Goal: Communication & Community: Answer question/provide support

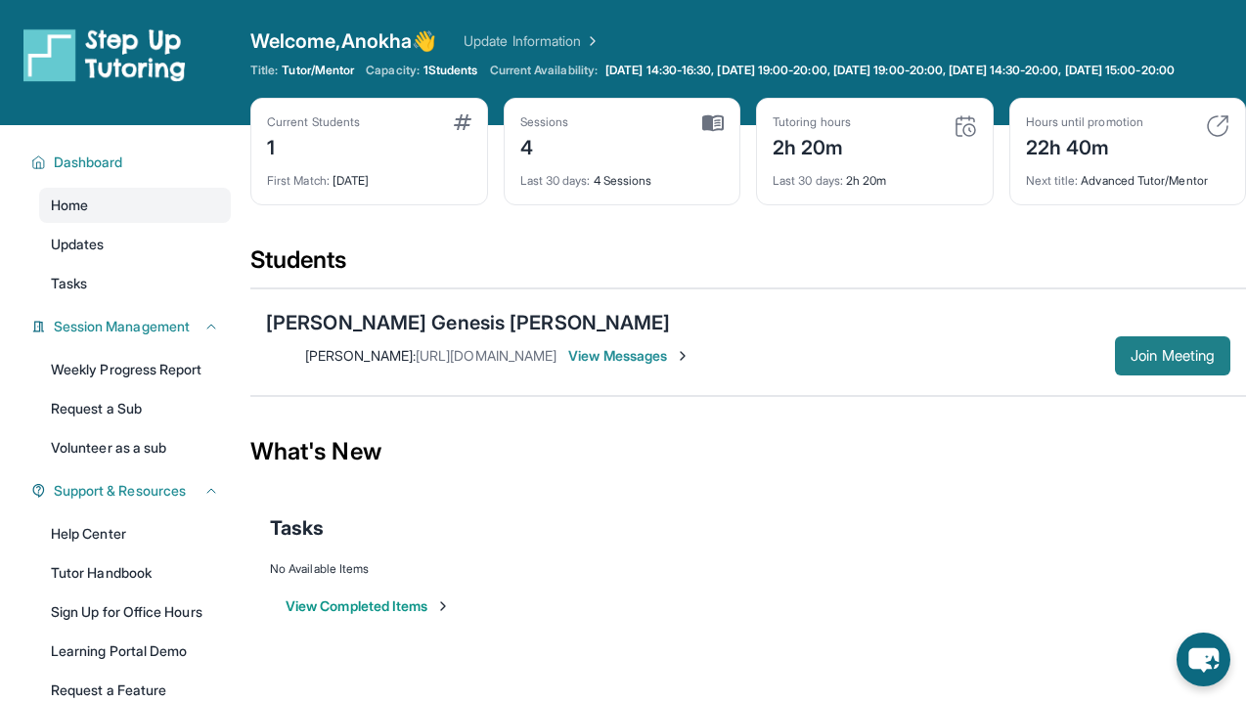
click at [1198, 350] on span "Join Meeting" at bounding box center [1173, 356] width 84 height 12
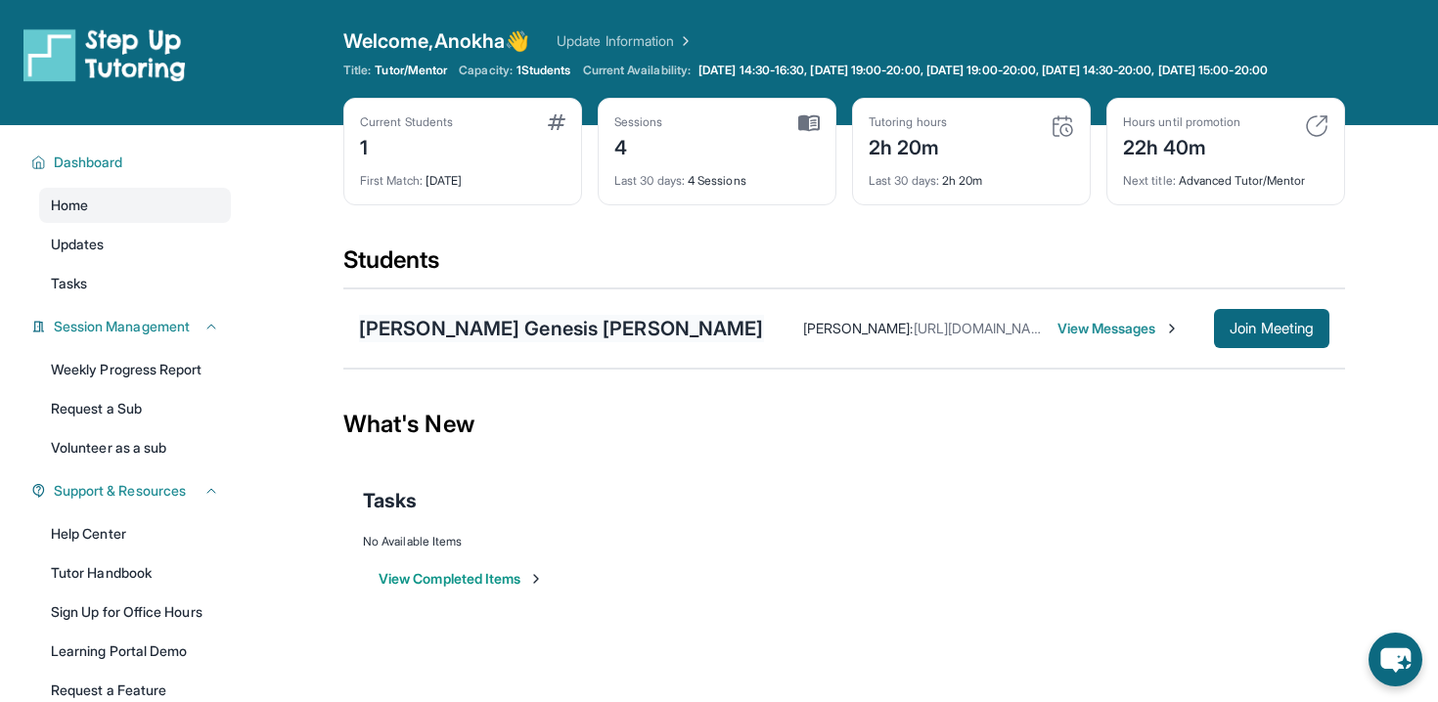
click at [491, 342] on div "[PERSON_NAME] Genesis [PERSON_NAME]" at bounding box center [561, 328] width 405 height 27
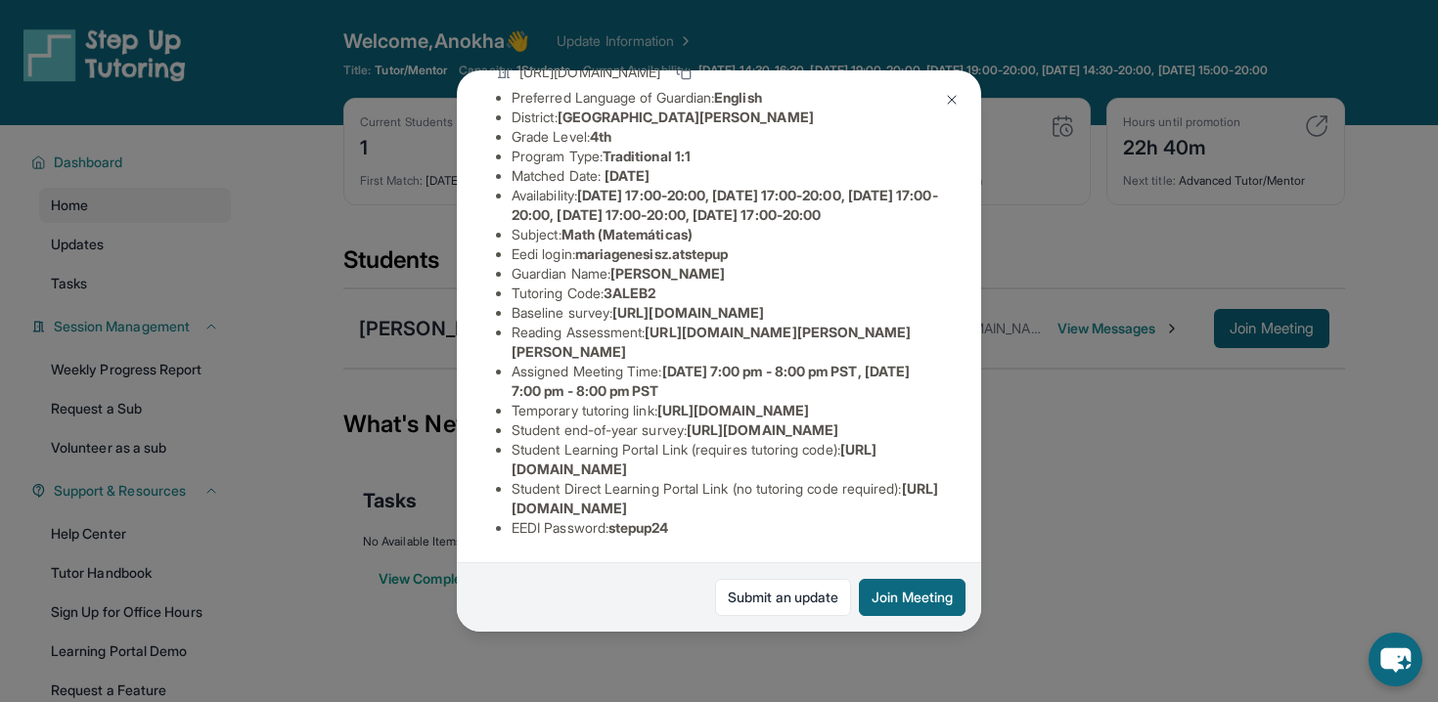
scroll to position [358, 0]
drag, startPoint x: 514, startPoint y: 507, endPoint x: 915, endPoint y: 505, distance: 401.1
click at [916, 506] on li "Student Direct Learning Portal Link (no tutoring code required) : [URL][DOMAIN_…" at bounding box center [727, 498] width 430 height 39
copy span "[URL][DOMAIN_NAME]"
click at [336, 278] on div "[PERSON_NAME] [PERSON_NAME] Guardian: [PERSON_NAME] Student Information [URL][D…" at bounding box center [719, 351] width 1438 height 702
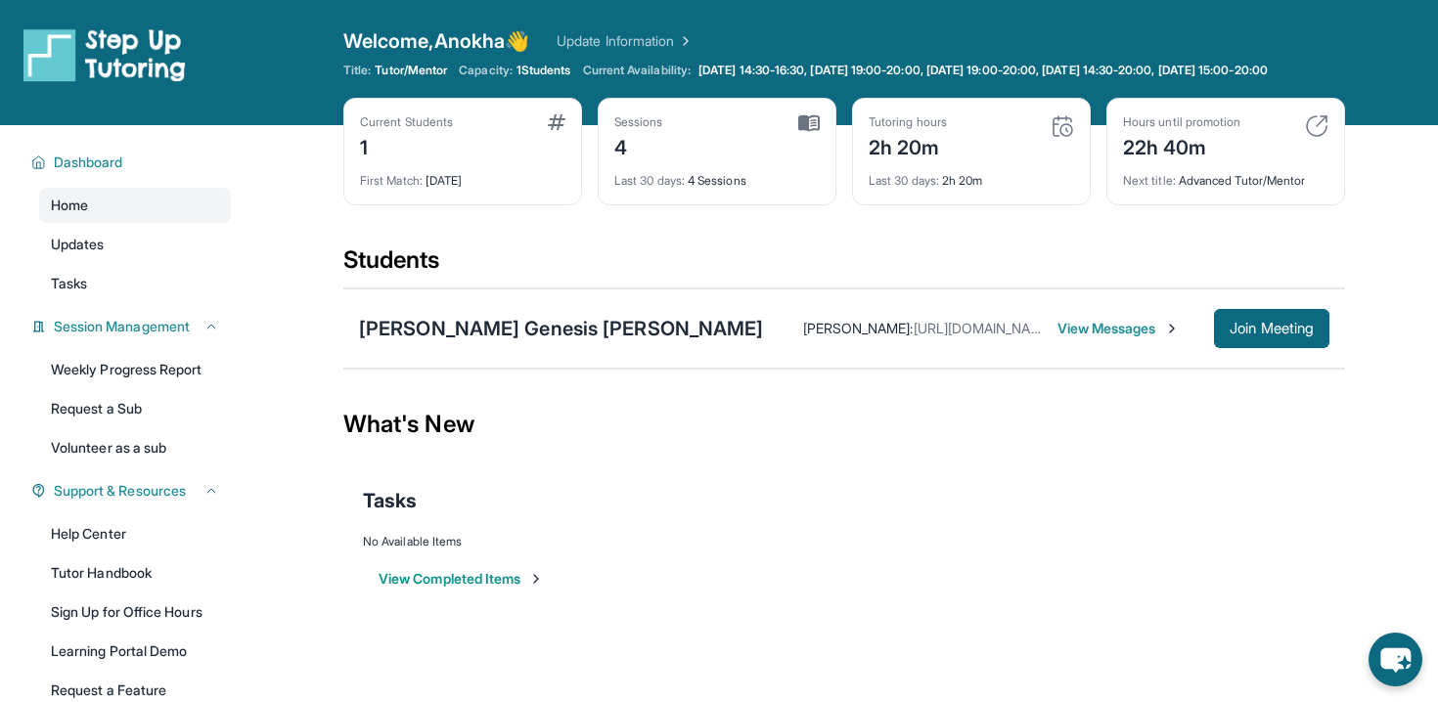
click at [1058, 339] on span "View Messages" at bounding box center [1117, 329] width 118 height 20
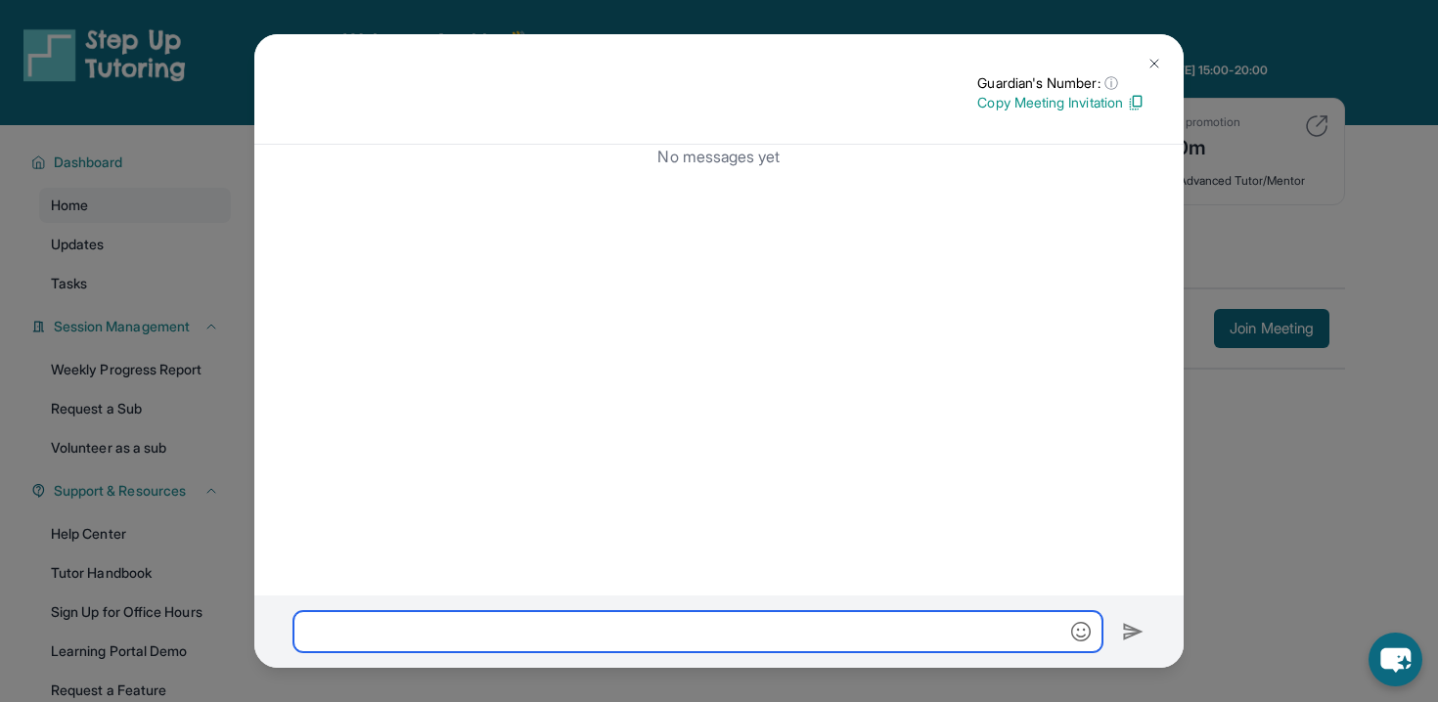
click at [715, 628] on input "text" at bounding box center [698, 631] width 809 height 41
paste input "**********"
type input "**********"
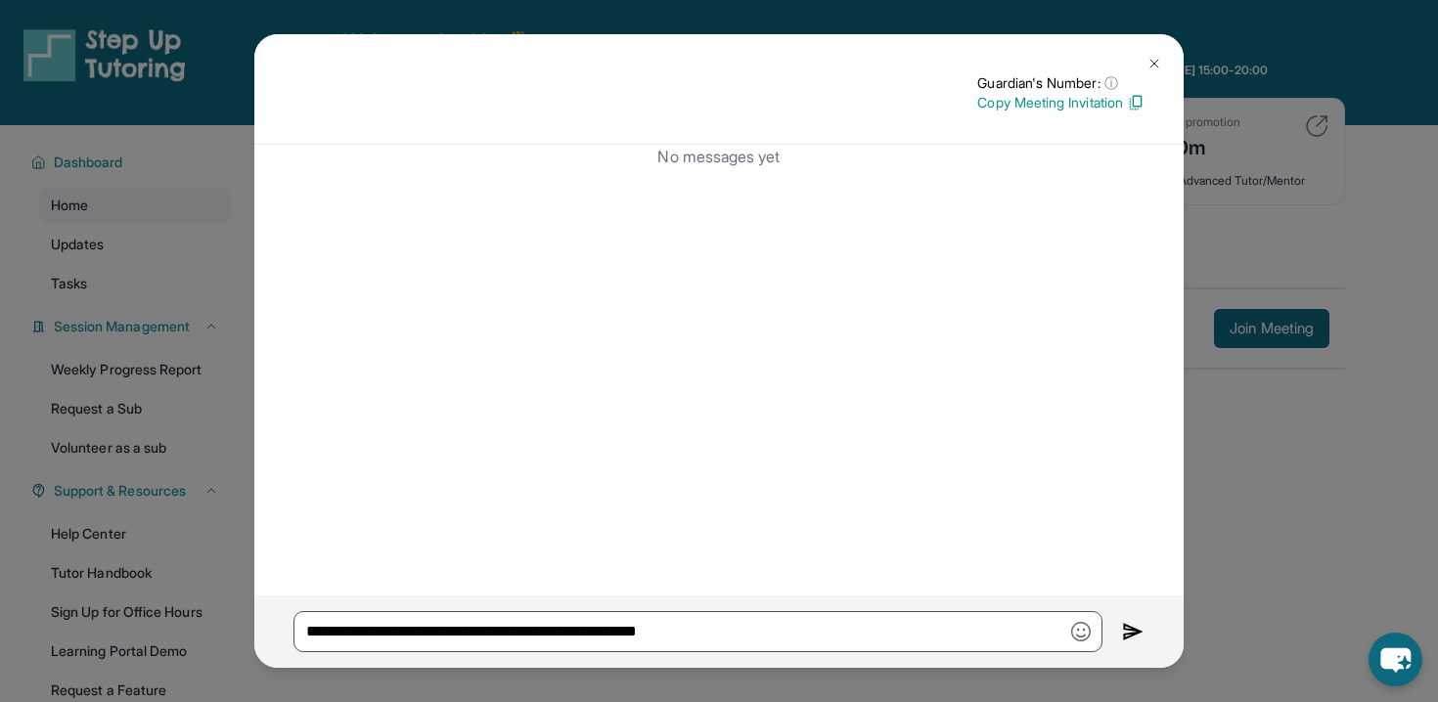
click at [1127, 632] on img at bounding box center [1133, 631] width 23 height 23
click at [733, 218] on div "No messages yet" at bounding box center [718, 370] width 929 height 451
click at [1143, 70] on button at bounding box center [1154, 63] width 39 height 39
